Goal: Task Accomplishment & Management: Complete application form

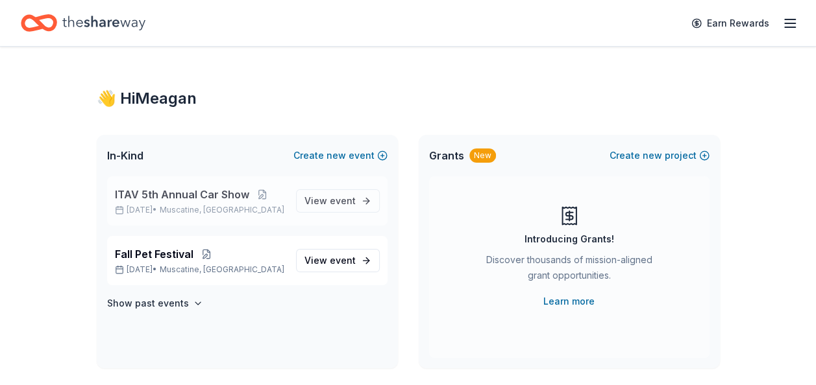
click at [148, 197] on span "ITAV 5th Annual Car Show" at bounding box center [182, 195] width 134 height 16
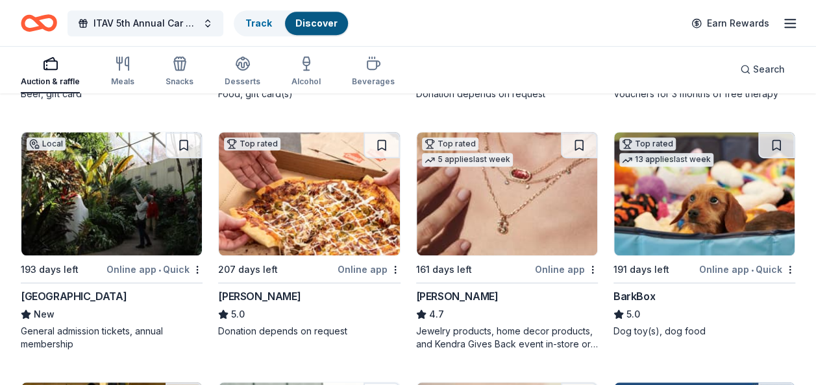
scroll to position [324, 0]
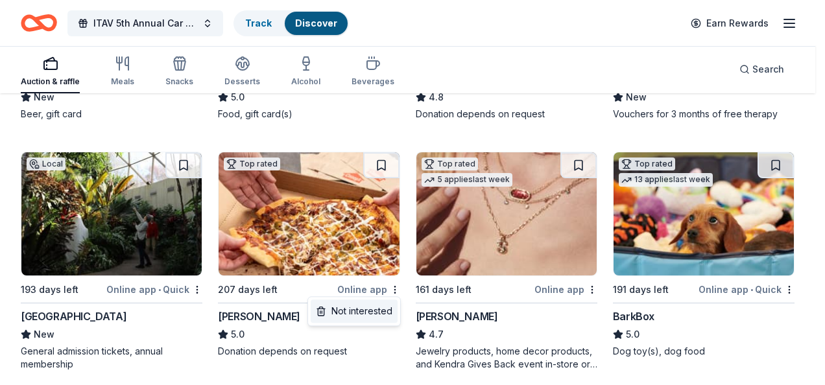
click at [362, 315] on div "Not interested" at bounding box center [354, 311] width 87 height 23
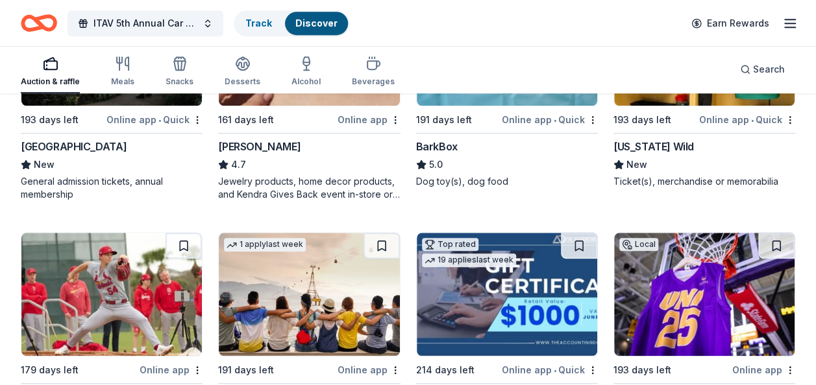
scroll to position [649, 0]
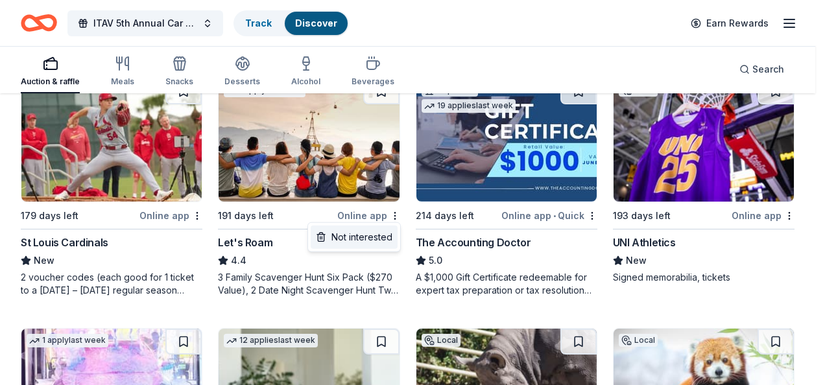
click at [352, 237] on div "Not interested" at bounding box center [354, 237] width 87 height 23
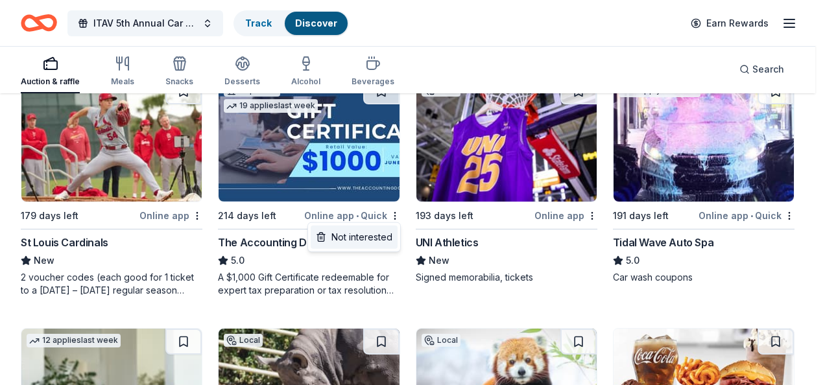
click at [353, 237] on div "Not interested" at bounding box center [354, 237] width 87 height 23
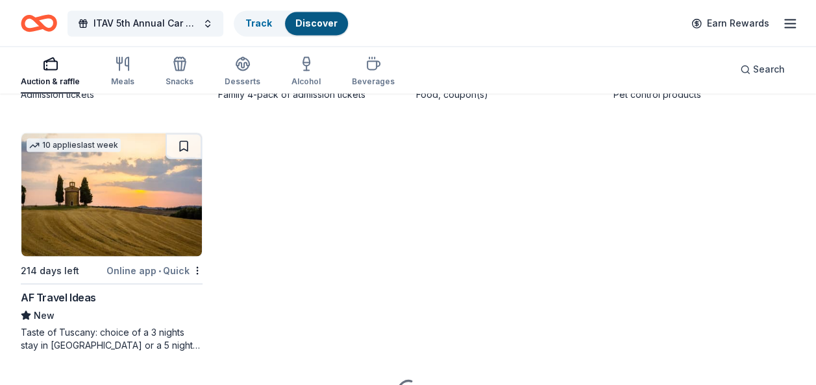
scroll to position [1103, 0]
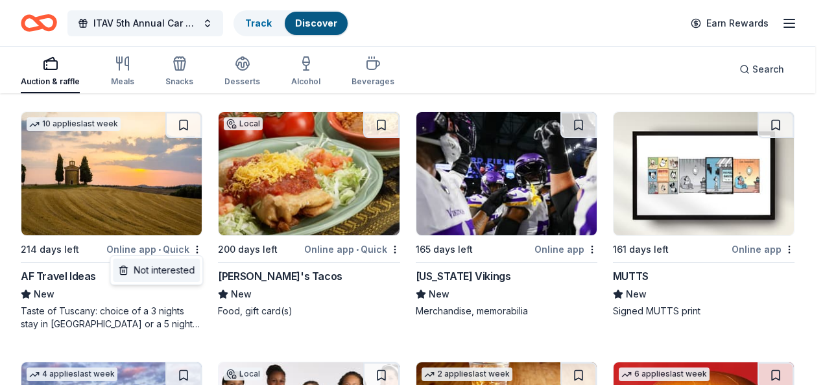
click at [162, 273] on div "Not interested" at bounding box center [156, 270] width 87 height 23
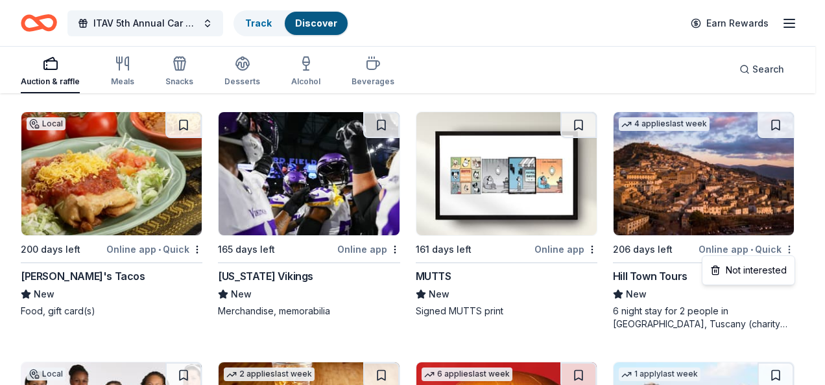
click at [753, 268] on div "Not interested" at bounding box center [748, 270] width 87 height 23
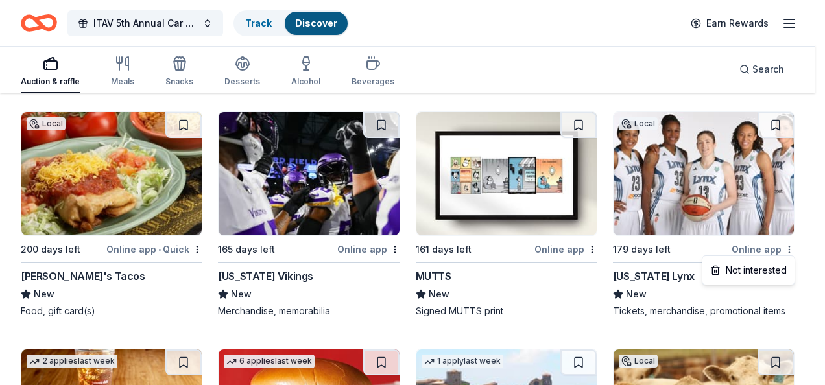
click at [751, 269] on div "Not interested" at bounding box center [748, 270] width 87 height 23
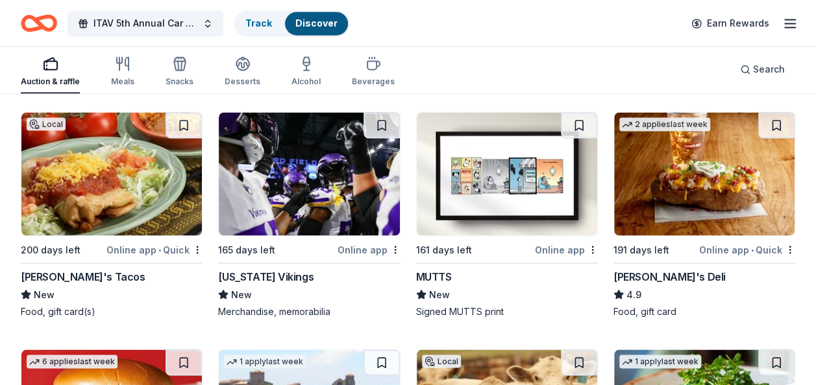
scroll to position [1168, 0]
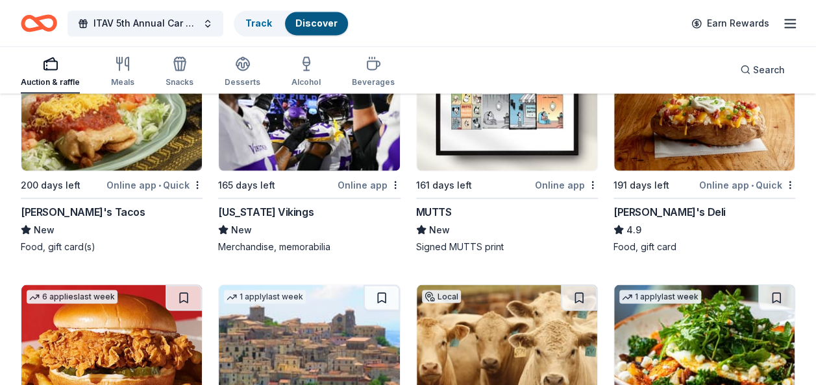
click at [668, 211] on div "Jason's Deli" at bounding box center [669, 212] width 112 height 16
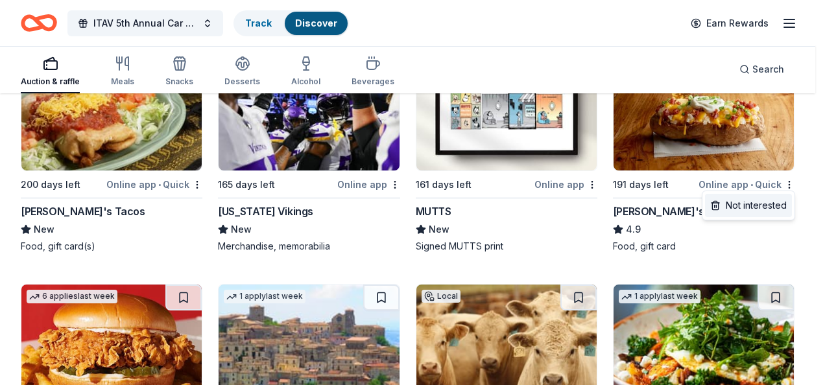
click at [750, 210] on div "Not interested" at bounding box center [748, 205] width 87 height 23
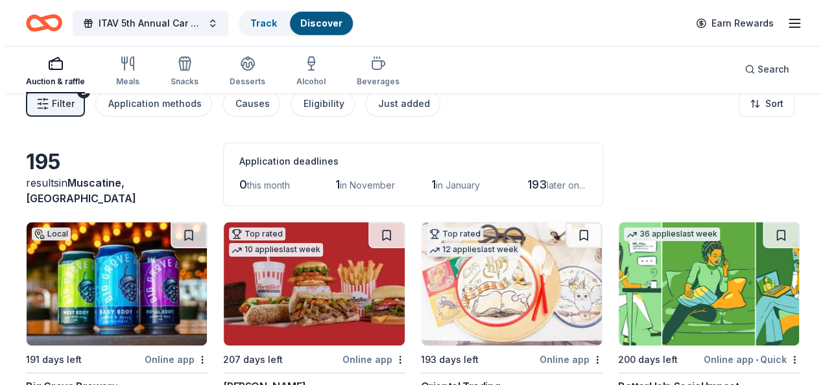
scroll to position [0, 0]
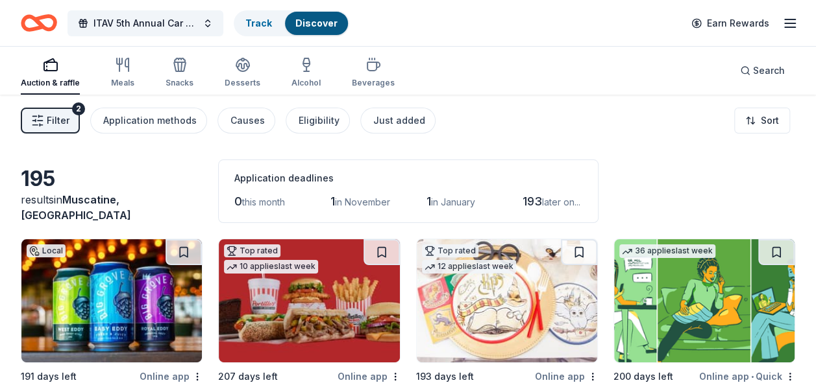
click at [62, 119] on span "Filter" at bounding box center [58, 121] width 23 height 16
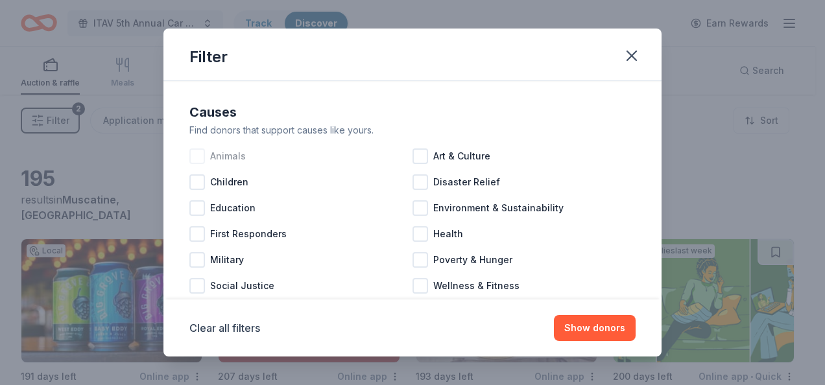
click at [193, 158] on div at bounding box center [197, 157] width 16 height 16
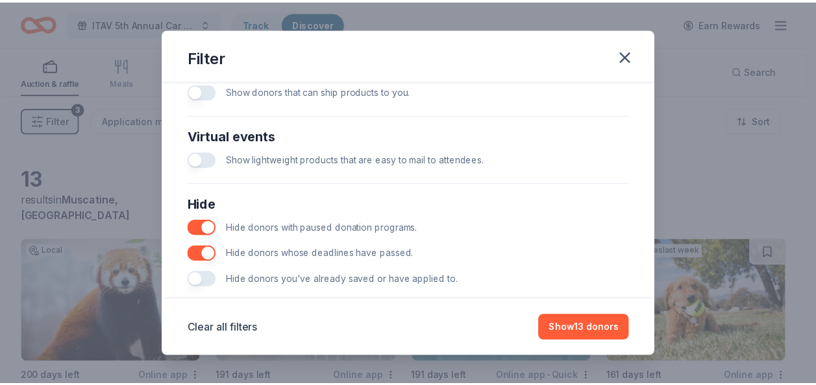
scroll to position [635, 0]
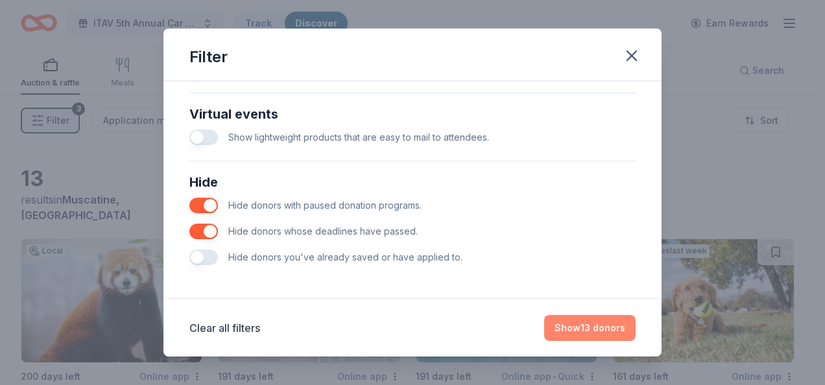
click at [568, 325] on button "Show 13 donors" at bounding box center [589, 328] width 91 height 26
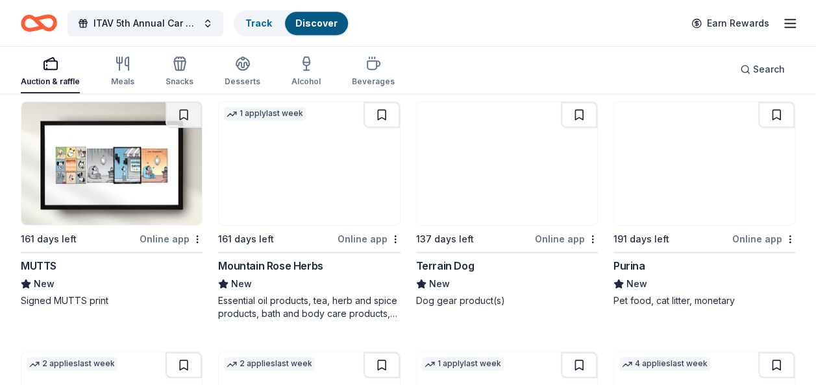
scroll to position [369, 0]
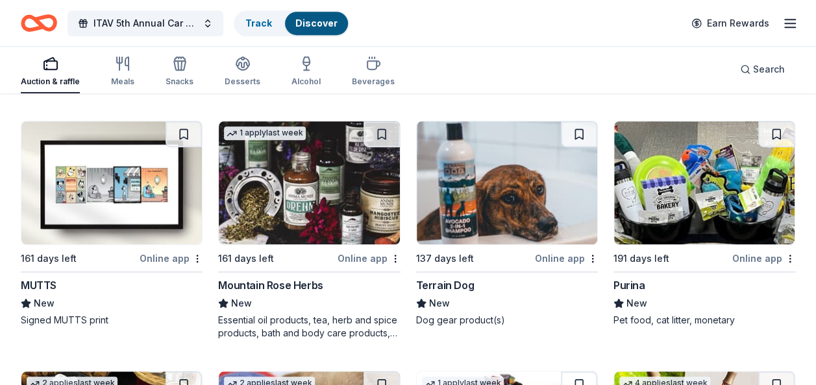
click at [141, 206] on img at bounding box center [111, 182] width 180 height 123
click at [181, 131] on button at bounding box center [183, 134] width 36 height 26
click at [332, 216] on img at bounding box center [309, 182] width 180 height 123
click at [383, 131] on button at bounding box center [381, 134] width 36 height 26
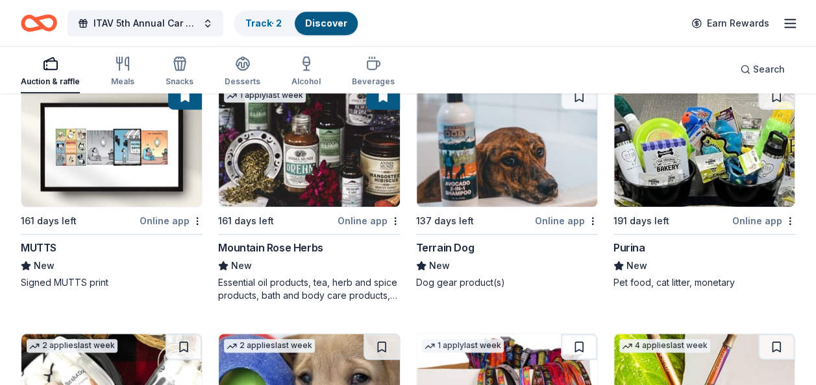
scroll to position [433, 0]
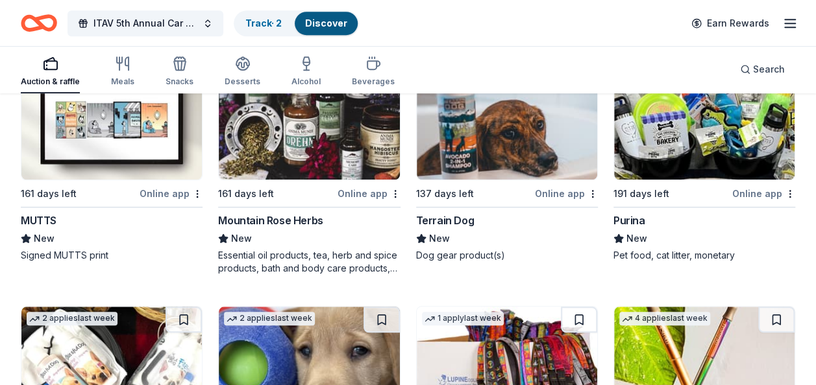
click at [567, 190] on div "Online app" at bounding box center [566, 194] width 63 height 16
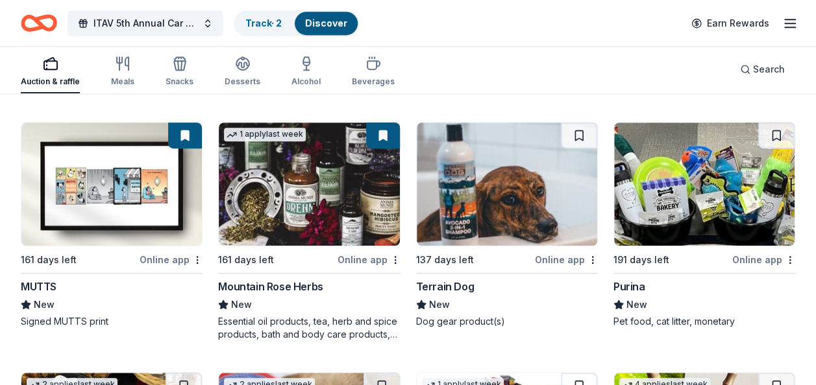
scroll to position [304, 0]
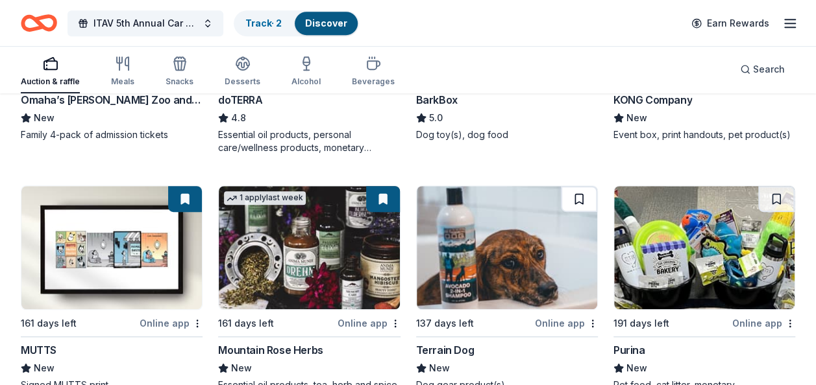
click at [580, 196] on button at bounding box center [579, 199] width 36 height 26
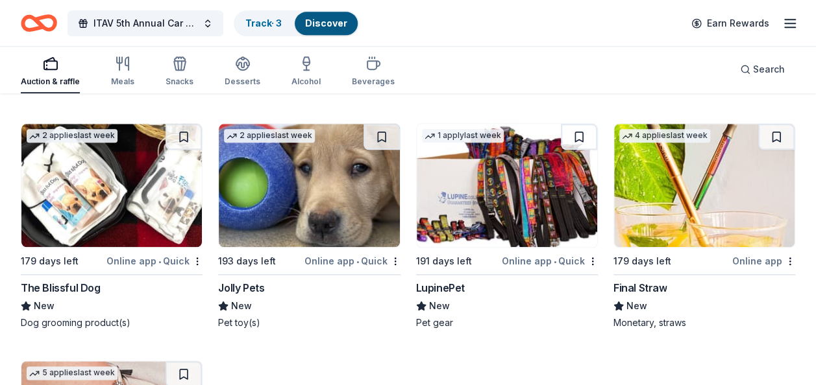
scroll to position [628, 0]
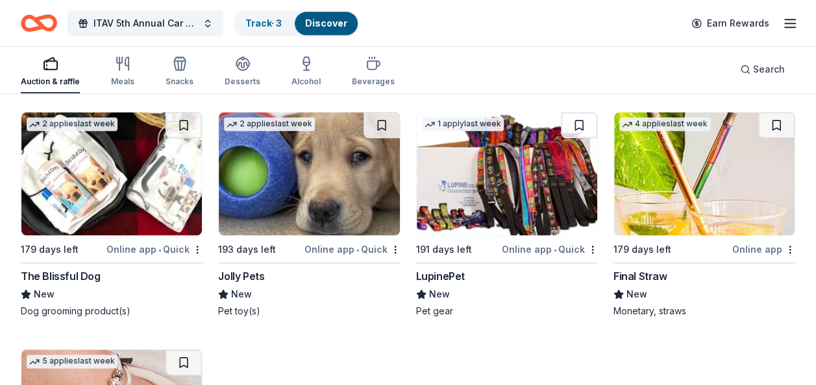
click at [112, 164] on img at bounding box center [111, 173] width 180 height 123
click at [186, 118] on button at bounding box center [183, 125] width 36 height 26
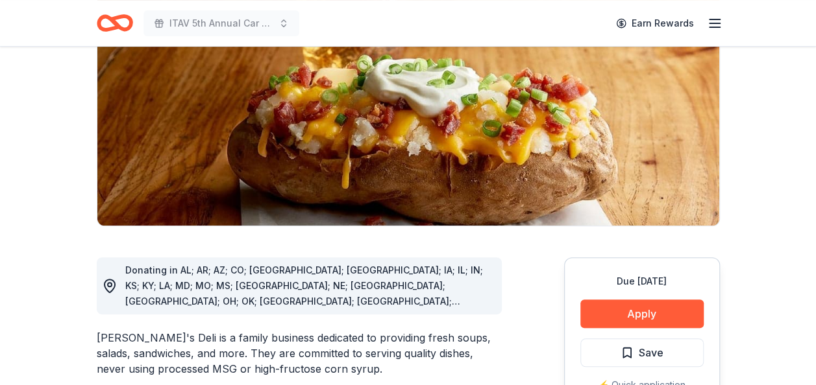
scroll to position [324, 0]
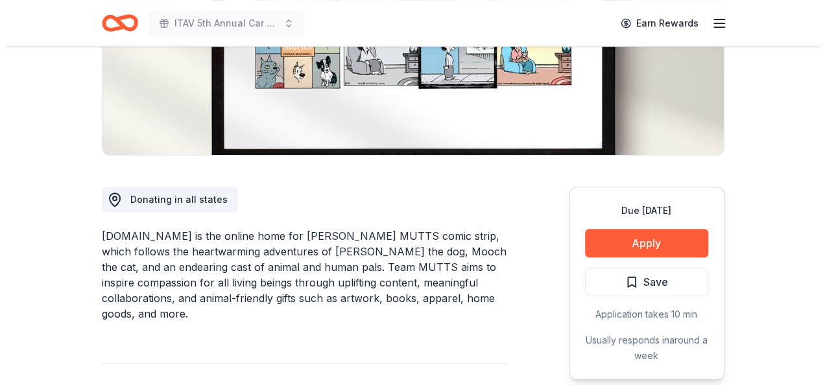
scroll to position [260, 0]
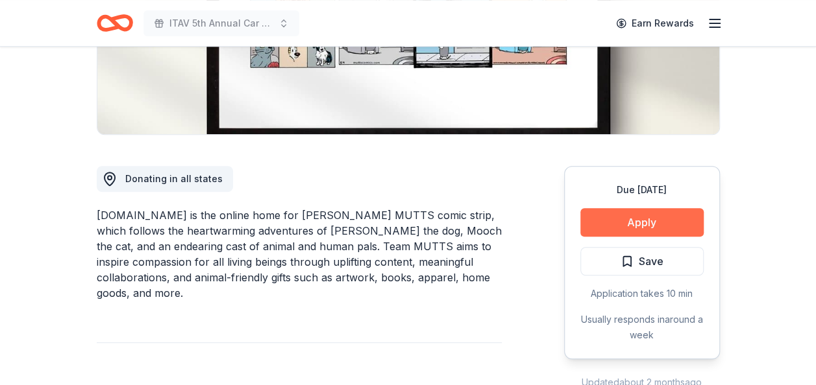
click at [633, 219] on button "Apply" at bounding box center [641, 222] width 123 height 29
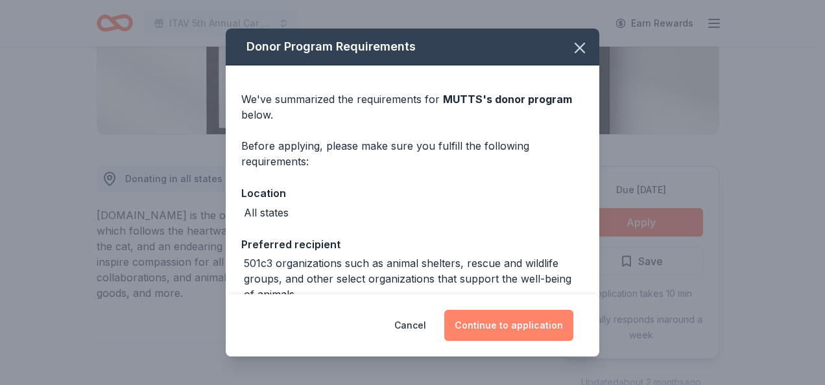
click at [491, 322] on button "Continue to application" at bounding box center [508, 325] width 129 height 31
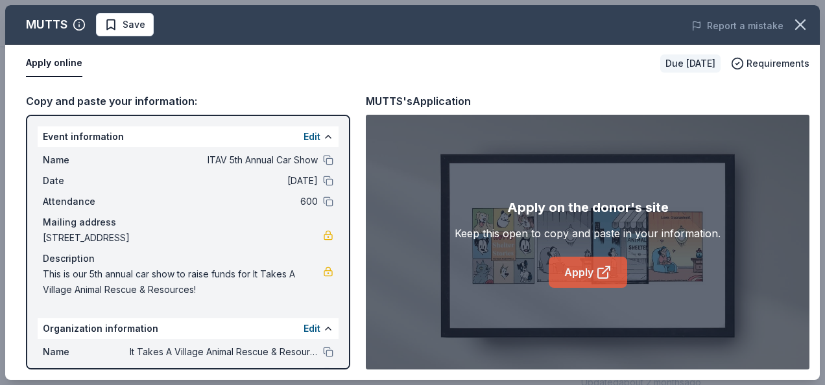
click at [566, 279] on link "Apply" at bounding box center [588, 272] width 79 height 31
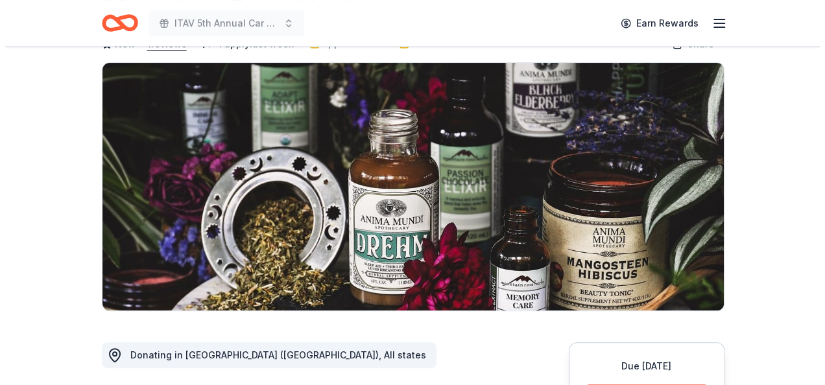
scroll to position [260, 0]
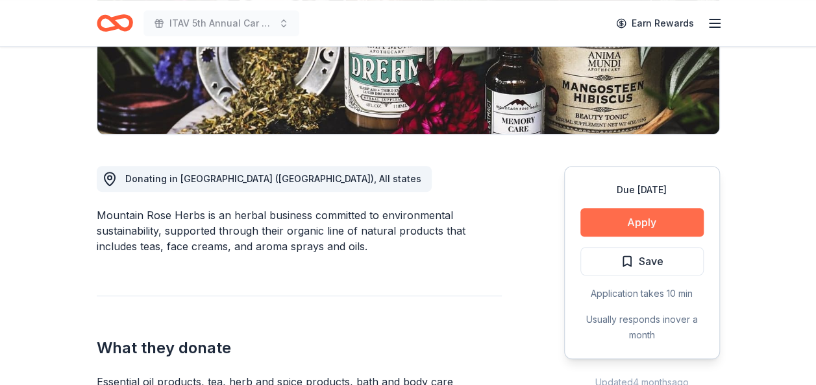
click at [652, 221] on button "Apply" at bounding box center [641, 222] width 123 height 29
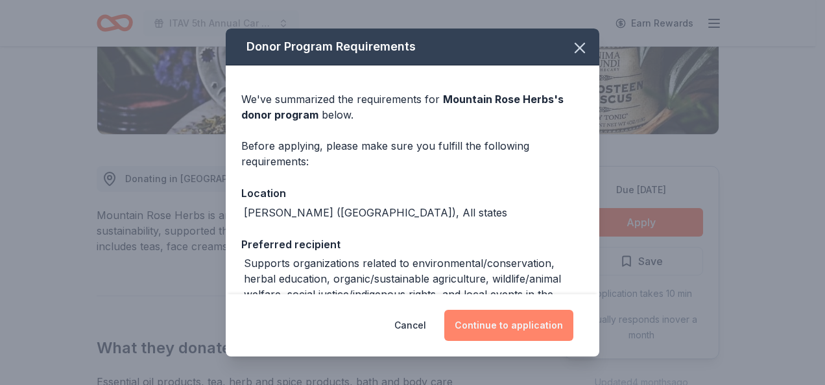
click at [526, 330] on button "Continue to application" at bounding box center [508, 325] width 129 height 31
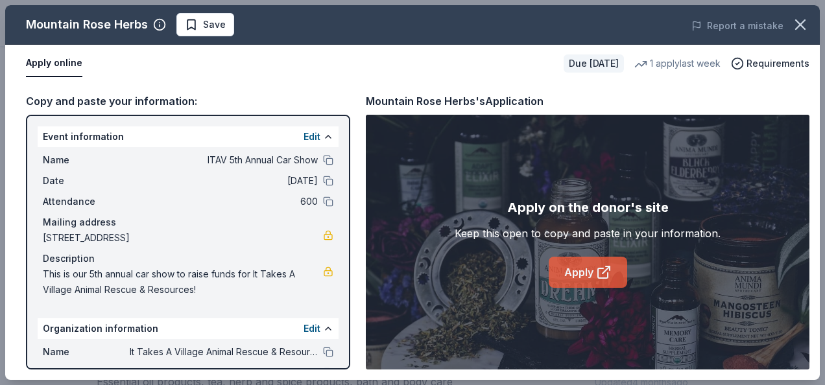
click at [593, 269] on link "Apply" at bounding box center [588, 272] width 79 height 31
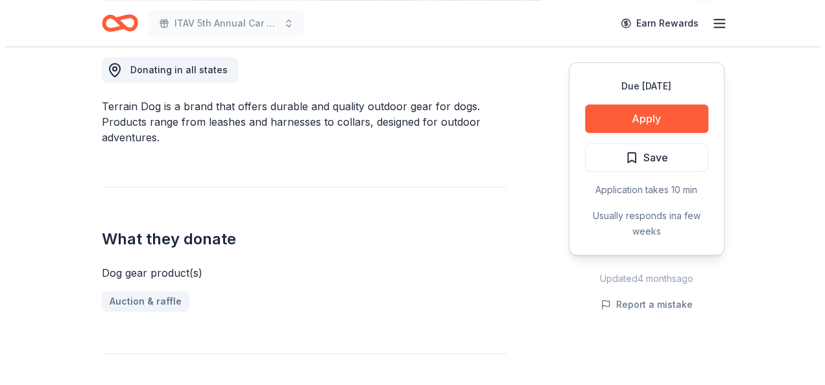
scroll to position [389, 0]
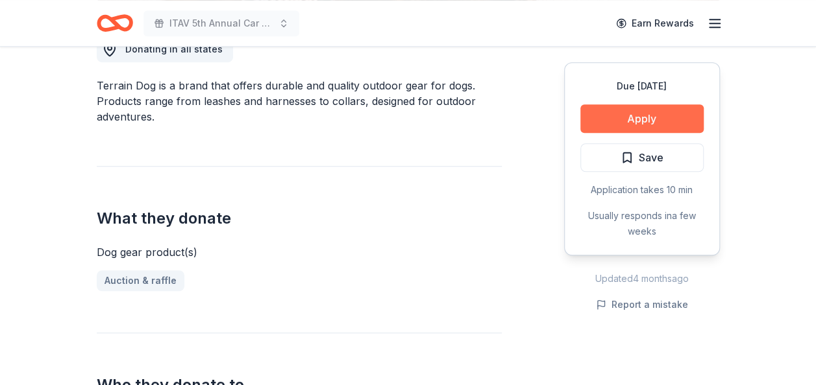
click at [651, 118] on button "Apply" at bounding box center [641, 118] width 123 height 29
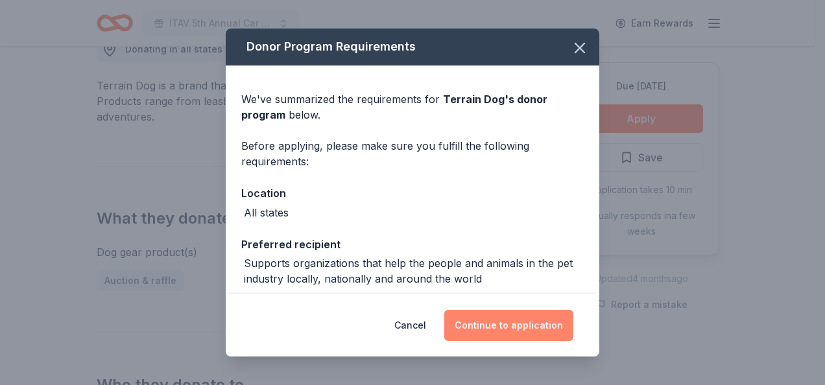
click at [533, 323] on button "Continue to application" at bounding box center [508, 325] width 129 height 31
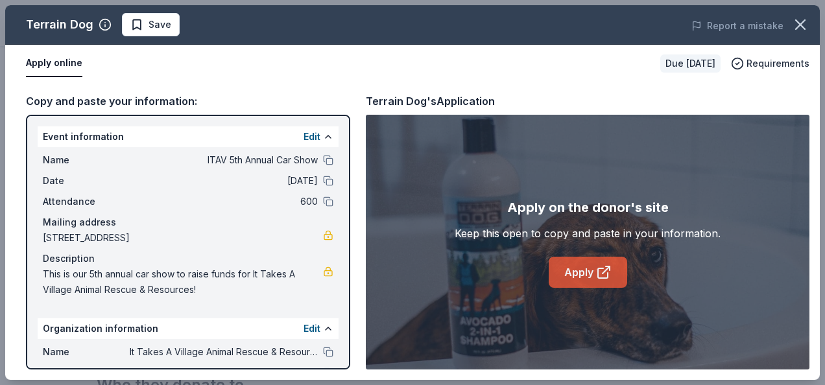
click at [584, 268] on link "Apply" at bounding box center [588, 272] width 79 height 31
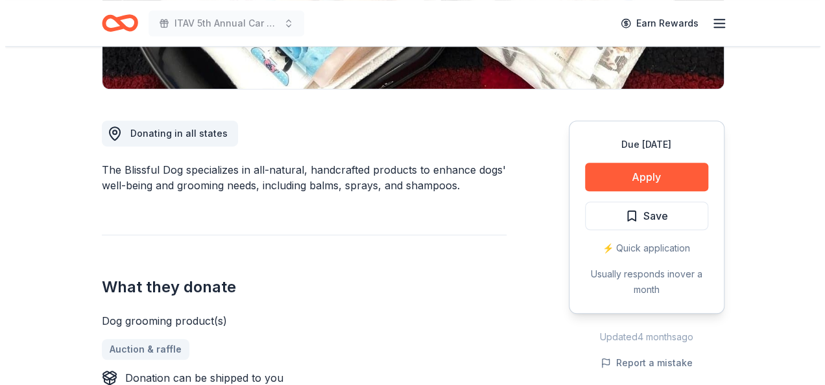
scroll to position [324, 0]
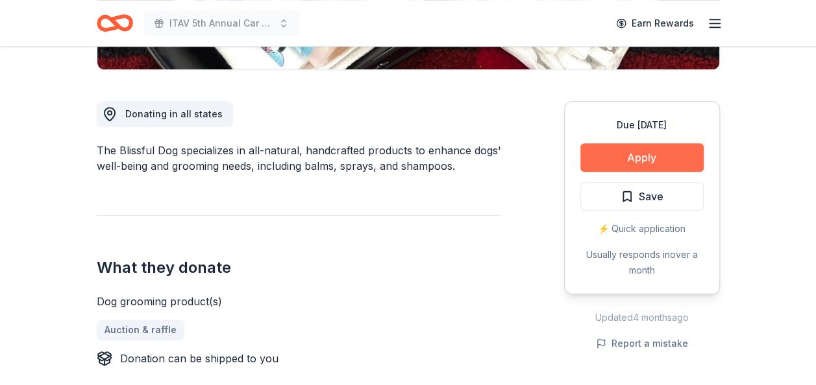
click at [627, 162] on button "Apply" at bounding box center [641, 157] width 123 height 29
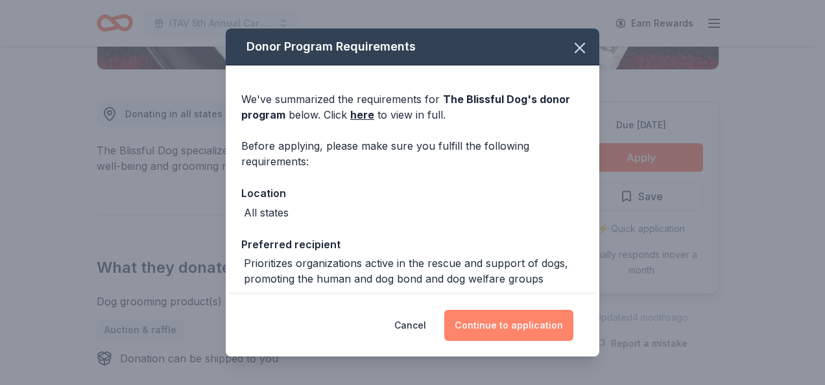
click at [483, 325] on button "Continue to application" at bounding box center [508, 325] width 129 height 31
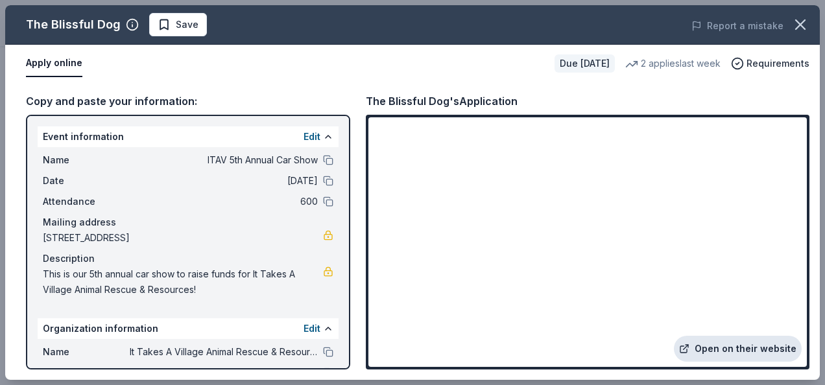
click at [723, 350] on link "Open on their website" at bounding box center [738, 349] width 128 height 26
